Goal: Task Accomplishment & Management: Manage account settings

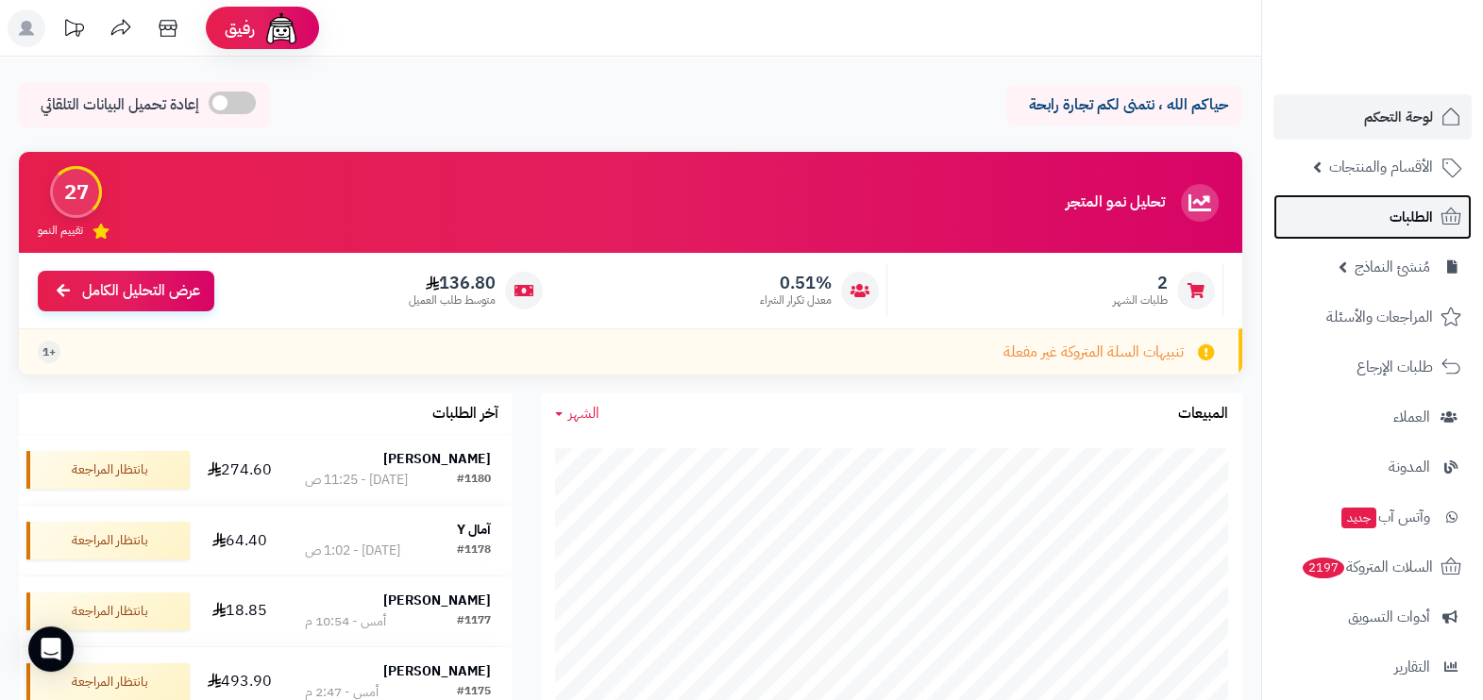
click at [1418, 216] on span "الطلبات" at bounding box center [1410, 217] width 43 height 26
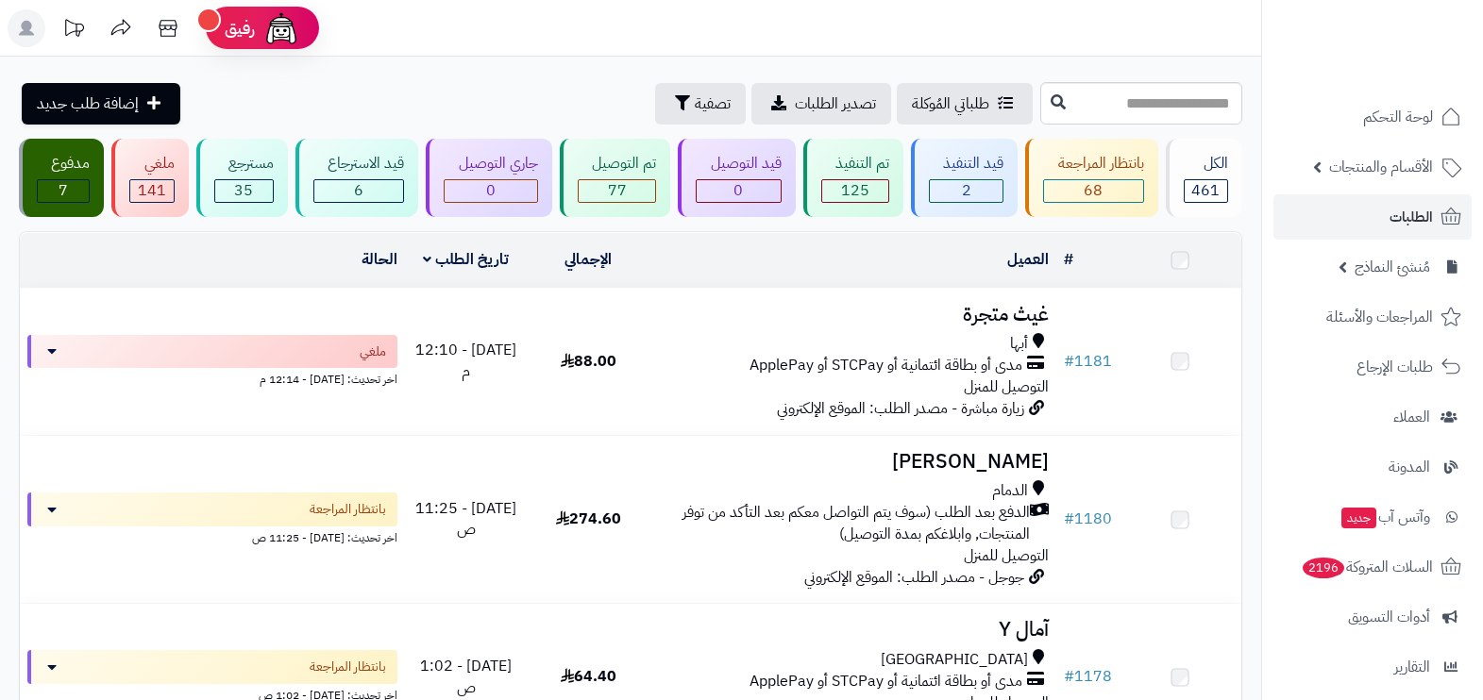
scroll to position [117, 0]
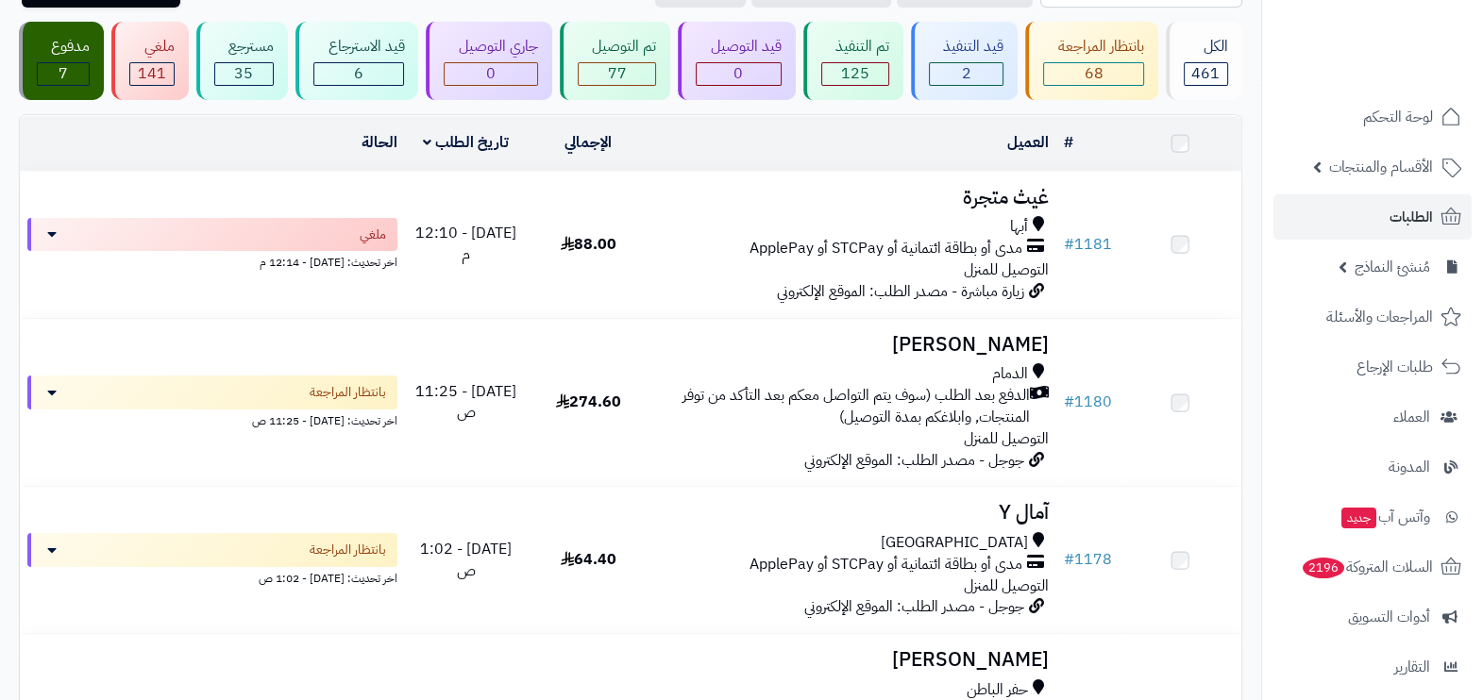
click at [756, 536] on div "[GEOGRAPHIC_DATA]" at bounding box center [853, 543] width 392 height 22
